Goal: Find specific page/section: Find specific page/section

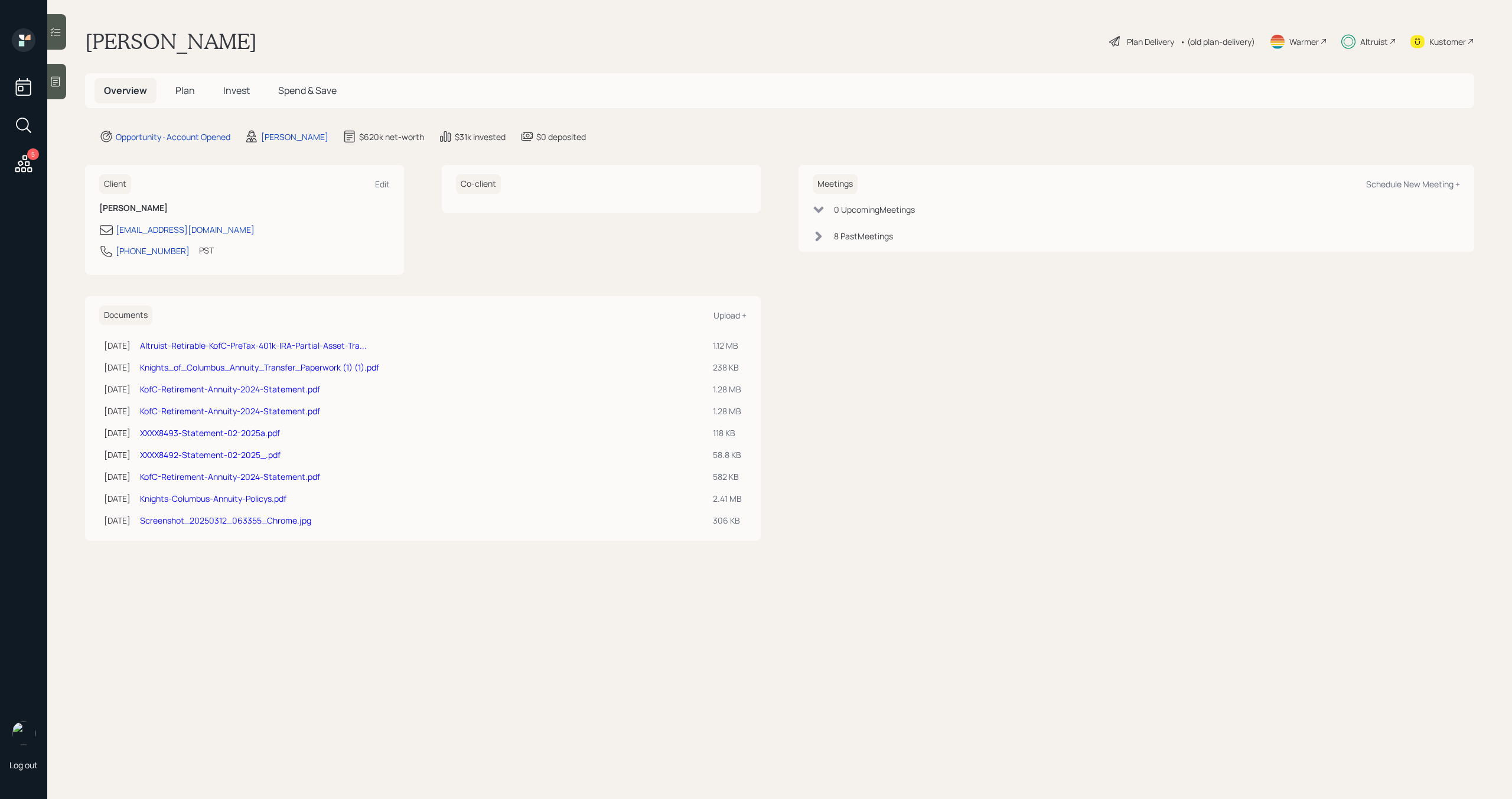
click at [270, 478] on link "KofC-Retirement-Annuity-2024-Statement.pdf" at bounding box center [230, 476] width 180 height 12
click at [252, 520] on link "Screenshot_20250312_063355_Chrome.jpg" at bounding box center [225, 520] width 171 height 12
click at [231, 480] on link "KofC-Retirement-Annuity-2024-Statement.pdf" at bounding box center [230, 476] width 180 height 12
click at [262, 502] on link "Knights-Columbus-Annuity-Policys.pdf" at bounding box center [213, 498] width 146 height 12
click at [29, 166] on icon at bounding box center [24, 164] width 21 height 21
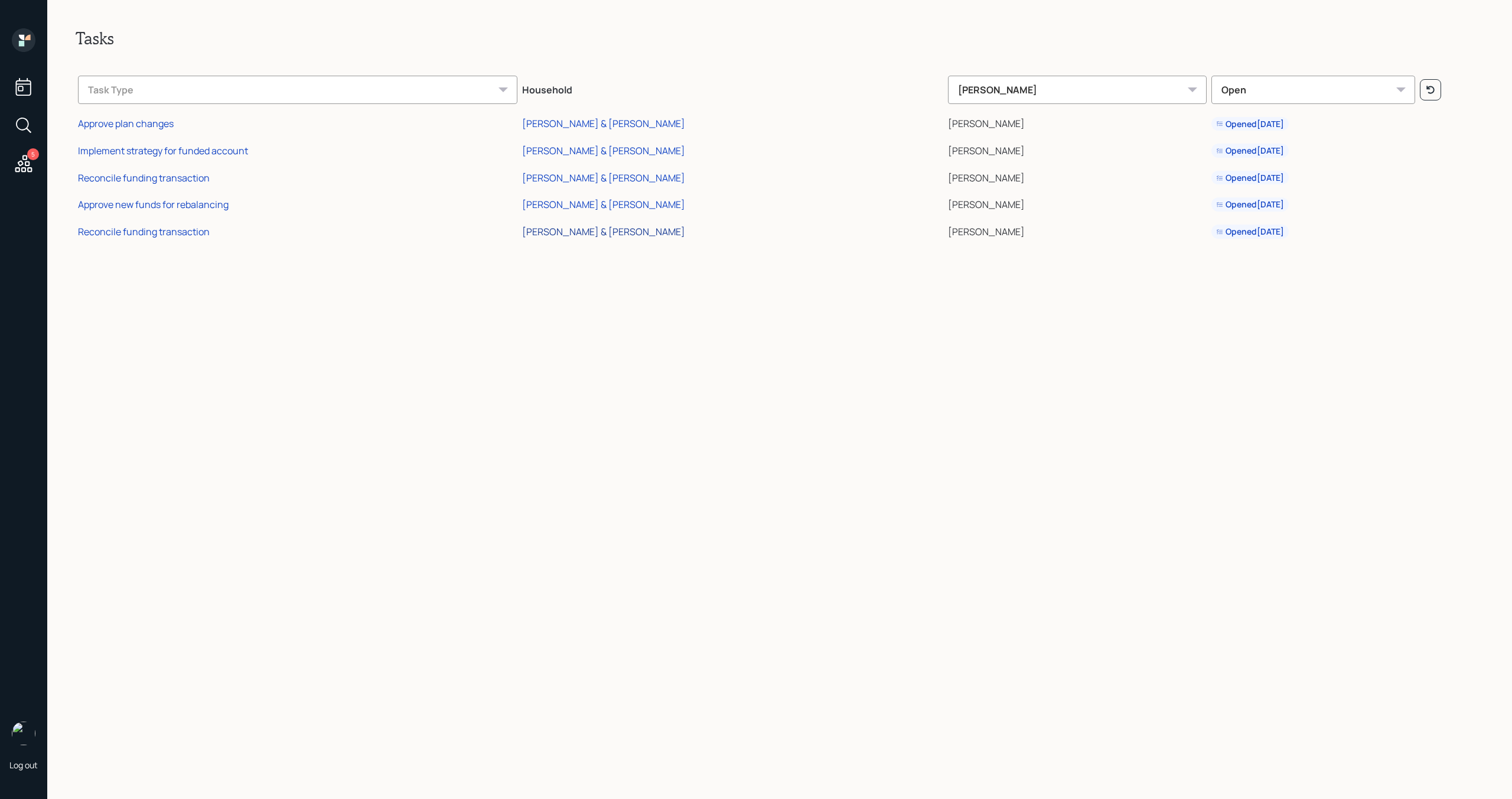
click at [629, 231] on div "[PERSON_NAME] & [PERSON_NAME]" at bounding box center [604, 231] width 163 height 13
